Goal: Information Seeking & Learning: Learn about a topic

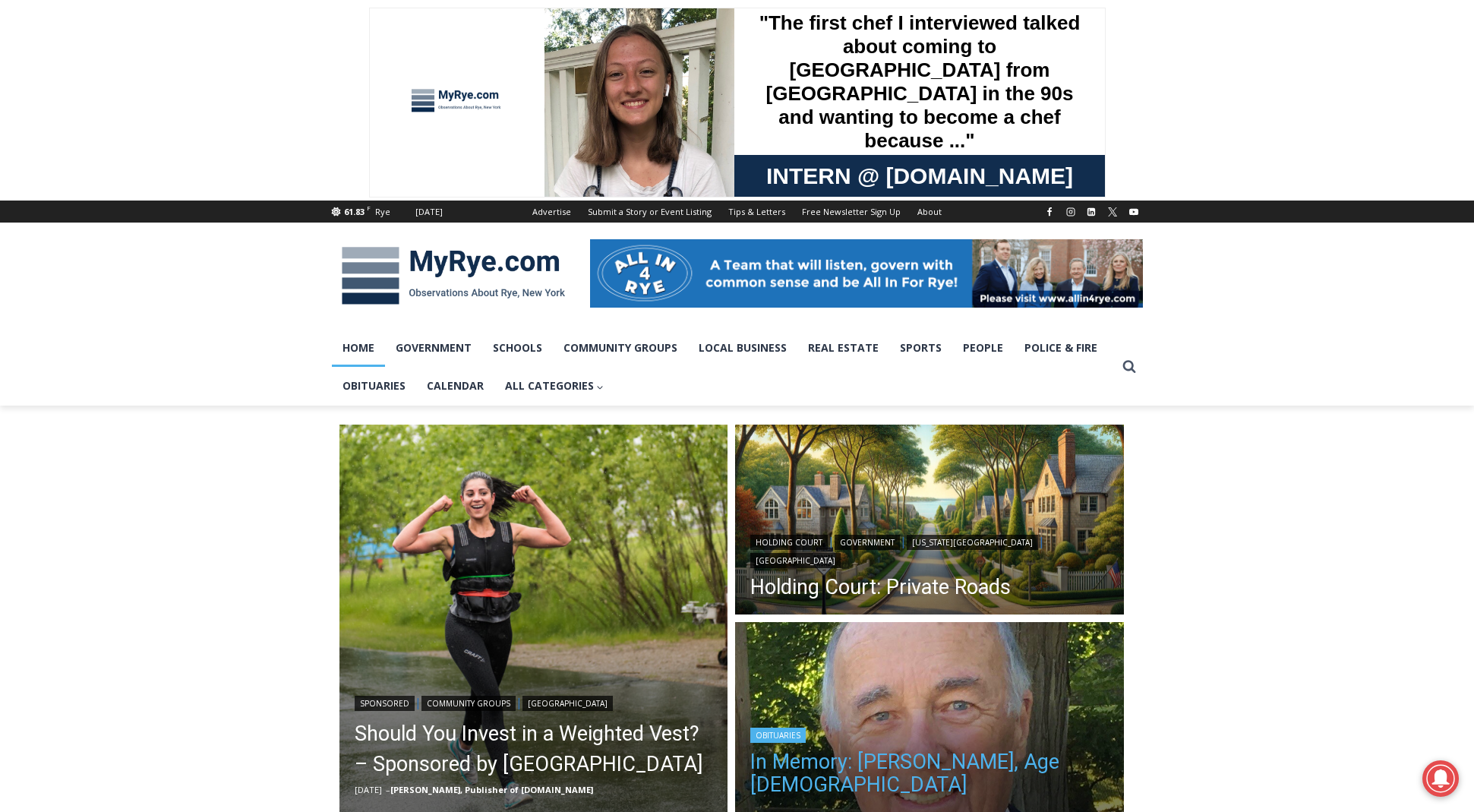
click at [999, 764] on link "In Memory: [PERSON_NAME], Age [DEMOGRAPHIC_DATA]" at bounding box center [930, 773] width 359 height 46
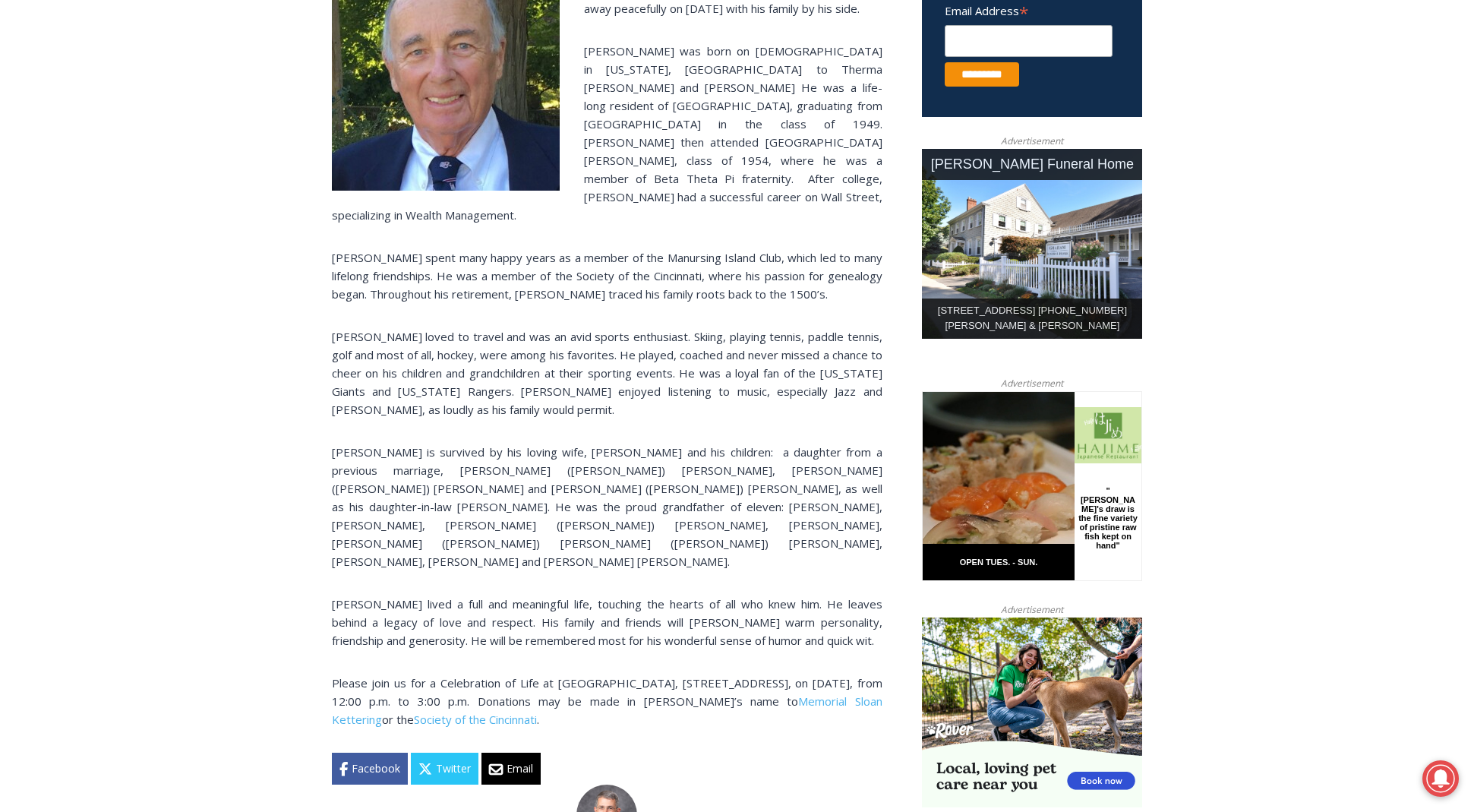
scroll to position [639, 0]
